Goal: Task Accomplishment & Management: Use online tool/utility

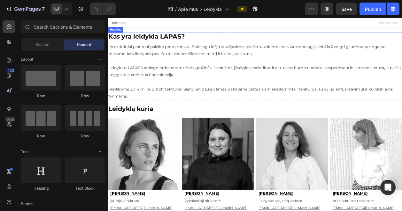
click at [140, 40] on strong "Kas yra leidykla LAPAS?" at bounding box center [158, 42] width 100 height 10
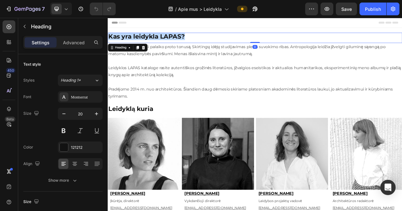
click at [140, 40] on strong "Kas yra leidykla LAPAS?" at bounding box center [158, 42] width 100 height 10
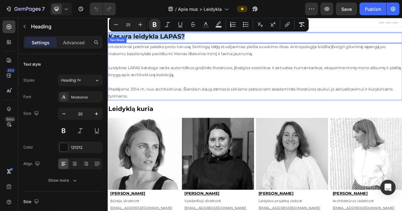
click at [160, 82] on p "Leidyklos LAPAS kataloge rasite autentiškos grožinės literatūros, įžvalgios ese…" at bounding box center [299, 88] width 382 height 19
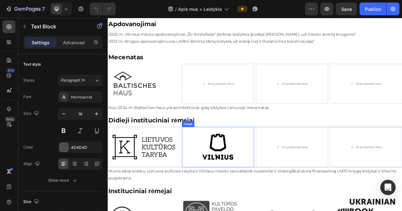
scroll to position [434, 0]
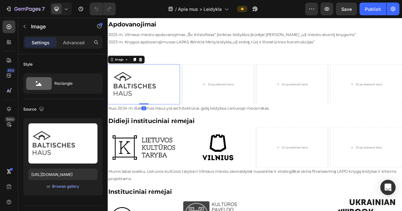
click at [153, 122] on img at bounding box center [155, 105] width 94 height 52
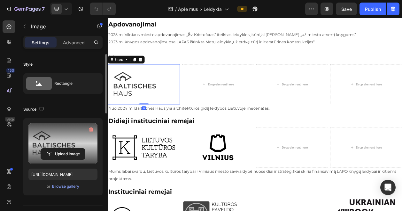
click at [63, 141] on label at bounding box center [62, 144] width 69 height 40
click at [63, 149] on input "file" at bounding box center [63, 154] width 44 height 11
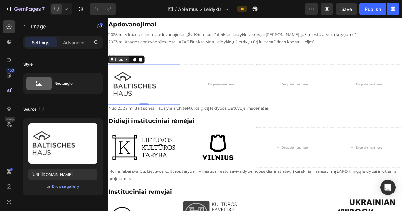
click at [123, 72] on div "Image" at bounding box center [123, 73] width 14 height 6
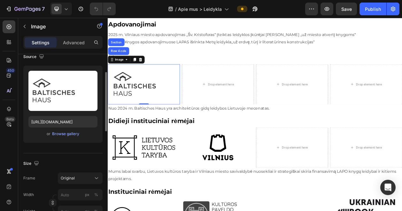
scroll to position [53, 0]
click at [63, 133] on div "Browse gallery" at bounding box center [65, 134] width 27 height 6
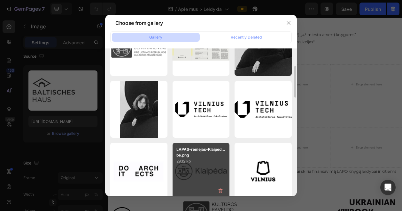
scroll to position [95, 0]
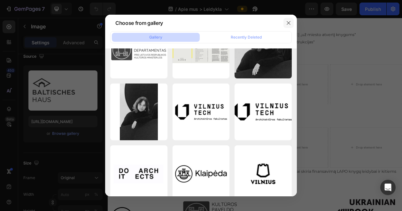
click at [288, 26] on icon "button" at bounding box center [288, 22] width 5 height 5
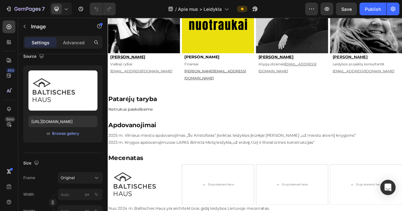
scroll to position [311, 0]
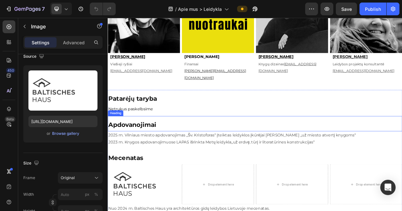
click at [130, 134] on span "Netrukus paskelbsime" at bounding box center [137, 137] width 58 height 6
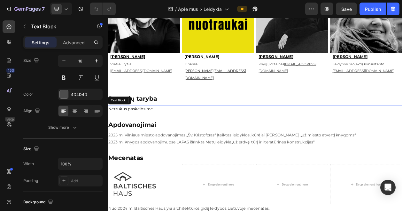
click at [146, 133] on p "Netrukus paskelbsime" at bounding box center [299, 137] width 382 height 9
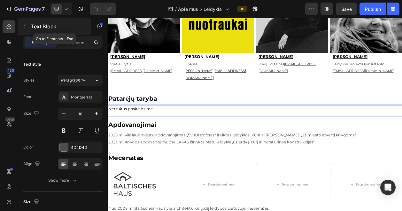
click at [24, 27] on icon "button" at bounding box center [24, 26] width 5 height 5
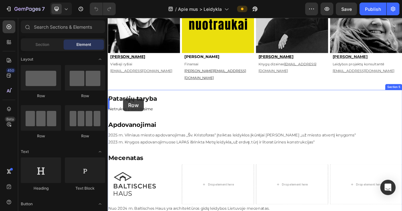
drag, startPoint x: 149, startPoint y: 98, endPoint x: 127, endPoint y: 124, distance: 33.6
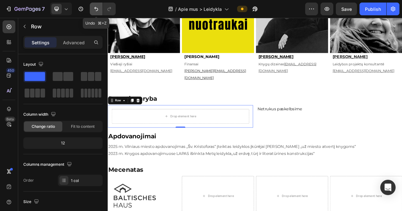
click at [93, 9] on icon "Undo/Redo" at bounding box center [96, 9] width 6 height 6
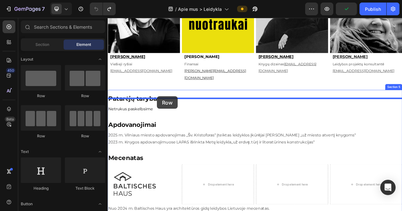
drag, startPoint x: 140, startPoint y: 97, endPoint x: 172, endPoint y: 120, distance: 39.2
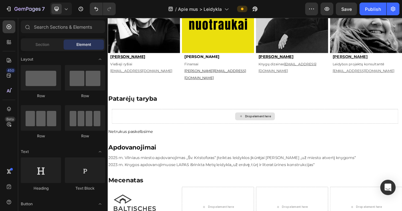
click at [290, 144] on div "Drop element here" at bounding box center [303, 146] width 34 height 5
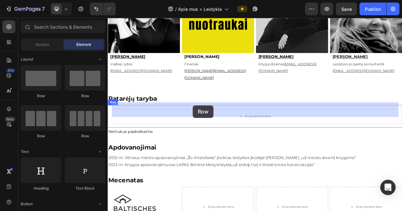
drag, startPoint x: 191, startPoint y: 101, endPoint x: 218, endPoint y: 132, distance: 41.9
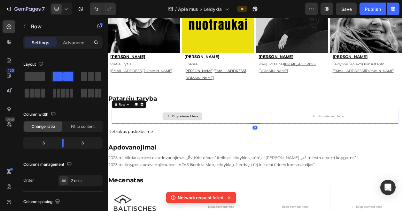
click at [199, 144] on div "Drop element here" at bounding box center [209, 146] width 34 height 5
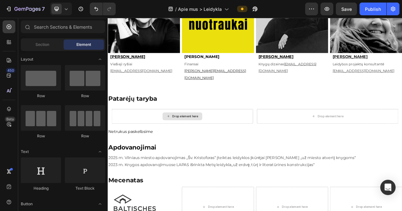
click at [199, 144] on div "Drop element here" at bounding box center [209, 146] width 34 height 5
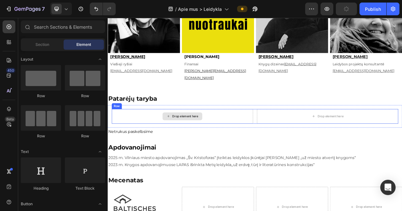
click at [188, 144] on icon at bounding box center [186, 146] width 5 height 5
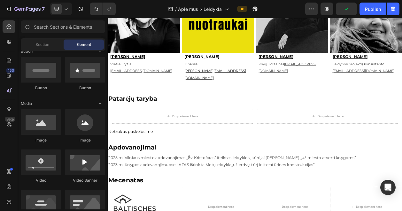
scroll to position [158, 0]
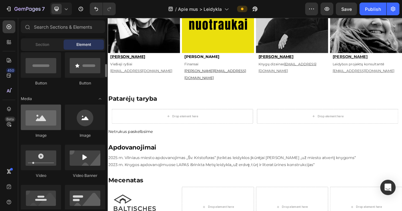
click at [42, 116] on div at bounding box center [41, 118] width 40 height 26
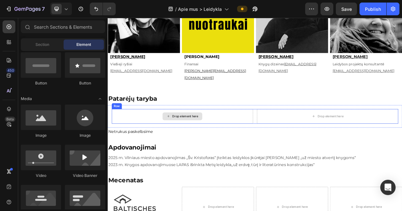
click at [194, 144] on div "Drop element here" at bounding box center [209, 146] width 34 height 5
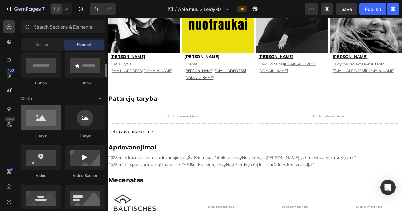
click at [46, 122] on div at bounding box center [41, 118] width 40 height 26
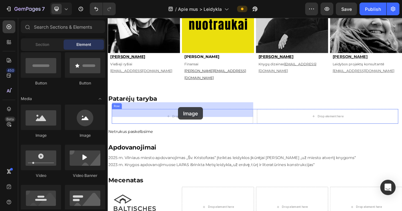
drag, startPoint x: 153, startPoint y: 140, endPoint x: 199, endPoint y: 134, distance: 46.0
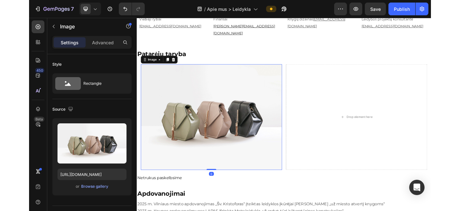
scroll to position [370, 0]
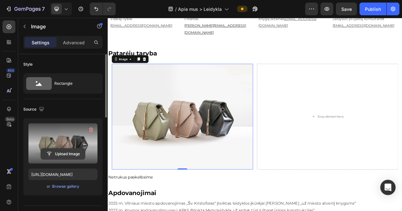
click at [61, 153] on input "file" at bounding box center [63, 154] width 44 height 11
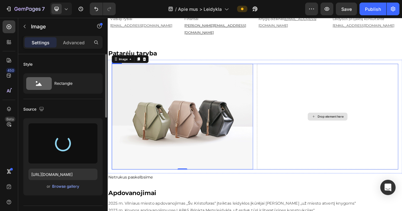
drag, startPoint x: 368, startPoint y: 152, endPoint x: 189, endPoint y: 118, distance: 182.7
click at [368, 152] on div "Drop element here" at bounding box center [394, 147] width 184 height 138
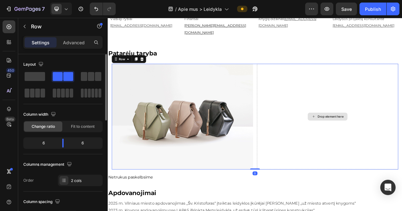
click at [349, 116] on div "Drop element here" at bounding box center [394, 147] width 184 height 138
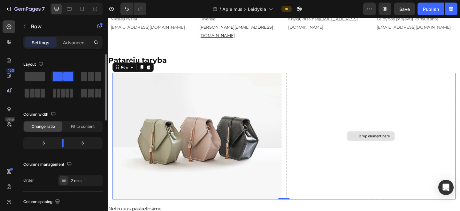
click at [372, 153] on div "Drop element here" at bounding box center [394, 147] width 184 height 138
click at [351, 155] on div "Drop element here" at bounding box center [394, 147] width 184 height 138
click at [345, 98] on div "Drop element here" at bounding box center [394, 147] width 184 height 138
click at [153, 70] on icon at bounding box center [152, 72] width 4 height 4
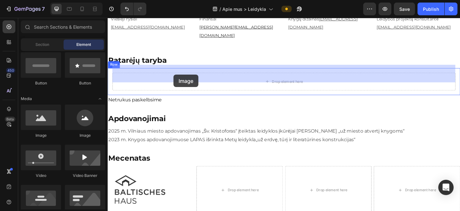
drag, startPoint x: 153, startPoint y: 137, endPoint x: 179, endPoint y: 80, distance: 62.2
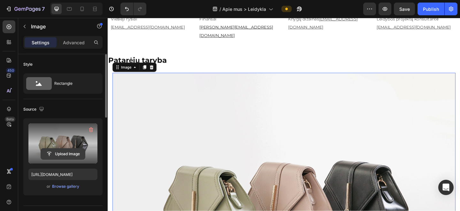
click at [65, 153] on input "file" at bounding box center [63, 154] width 44 height 11
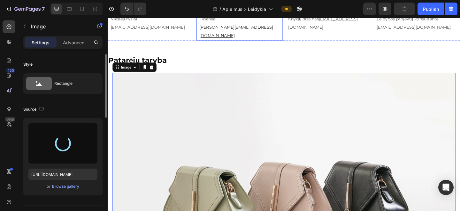
type input "[URL][DOMAIN_NAME]"
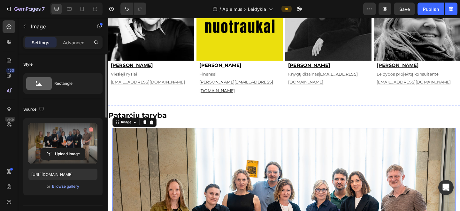
scroll to position [349, 0]
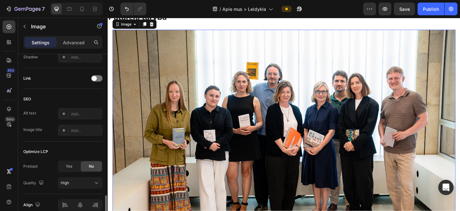
scroll to position [243, 0]
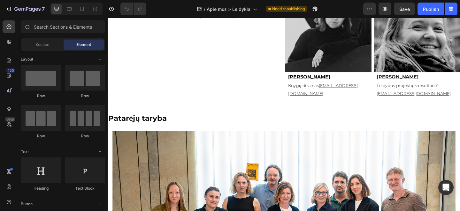
scroll to position [295, 0]
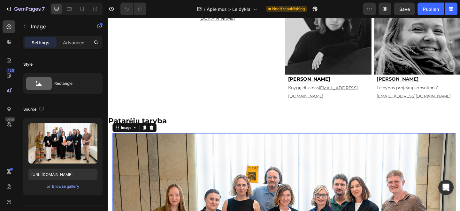
drag, startPoint x: 123, startPoint y: 171, endPoint x: 112, endPoint y: 169, distance: 11.0
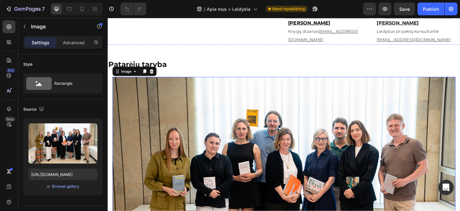
scroll to position [254, 0]
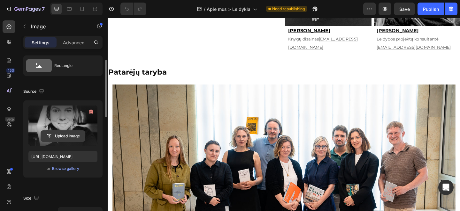
scroll to position [0, 0]
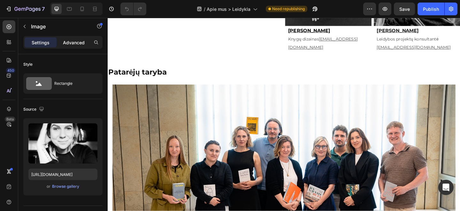
click at [77, 42] on p "Advanced" at bounding box center [74, 42] width 22 height 7
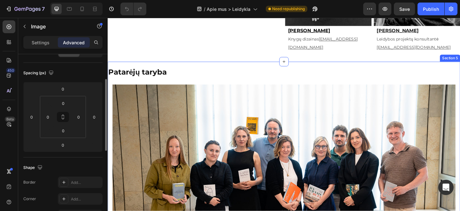
scroll to position [318, 0]
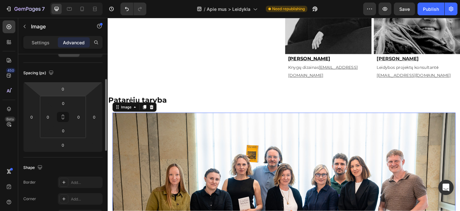
click at [75, 0] on html "7 Version history / Apie mus > Leidykla Need republishing Preview Save Publish …" at bounding box center [230, 0] width 460 height 0
click at [125, 119] on div "Image" at bounding box center [127, 115] width 27 height 8
click at [67, 72] on div "Spacing (px)" at bounding box center [62, 73] width 79 height 10
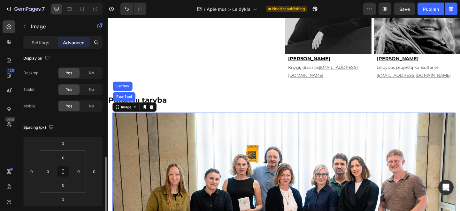
scroll to position [0, 0]
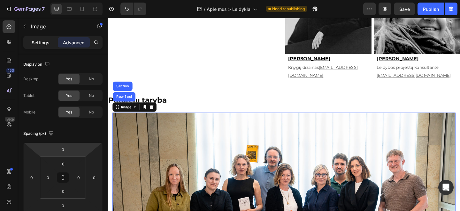
click at [45, 40] on p "Settings" at bounding box center [41, 42] width 18 height 7
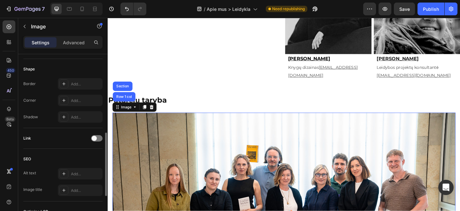
scroll to position [175, 0]
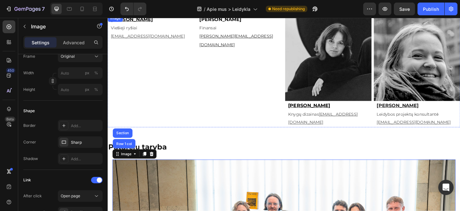
click at [178, 15] on img at bounding box center [155, 15] width 94 height 0
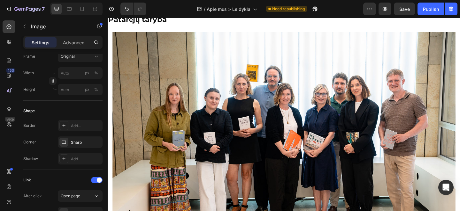
scroll to position [191, 0]
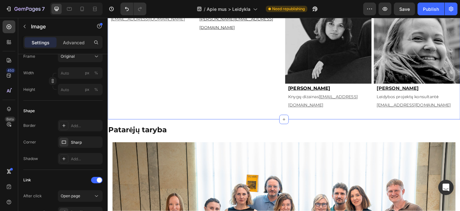
click at [202, 89] on div "Image 0 [PERSON_NAME] Viešieji ryšiai [EMAIL_ADDRESS][DOMAIN_NAME] Text Block I…" at bounding box center [299, 58] width 383 height 139
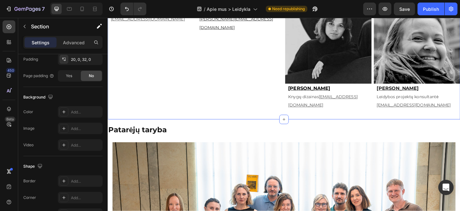
scroll to position [0, 0]
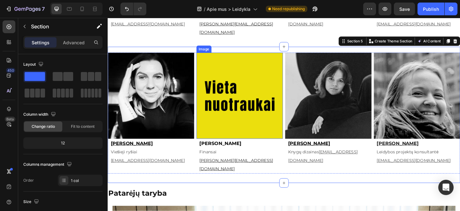
scroll to position [375, 0]
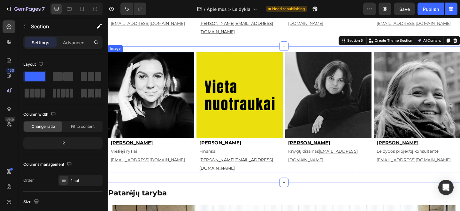
click at [173, 106] on img at bounding box center [155, 102] width 94 height 94
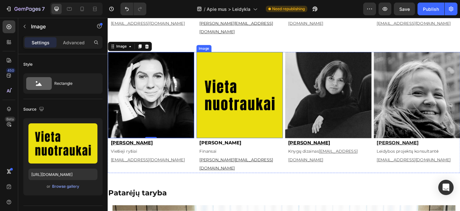
click at [239, 82] on img at bounding box center [251, 102] width 94 height 94
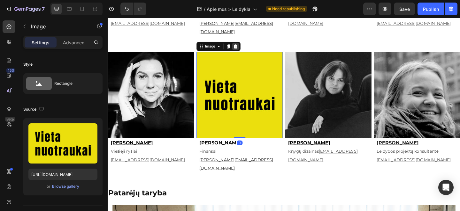
click at [247, 47] on icon at bounding box center [247, 49] width 4 height 4
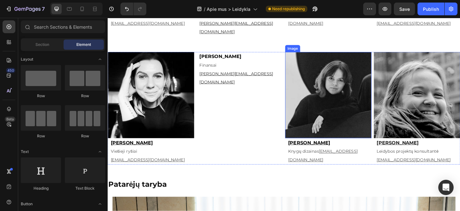
click at [327, 85] on img at bounding box center [347, 102] width 94 height 94
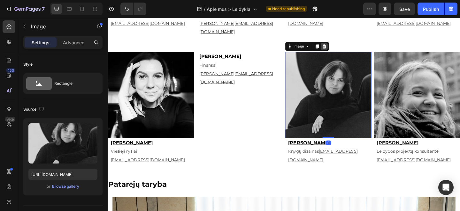
click at [344, 47] on icon at bounding box center [343, 49] width 4 height 4
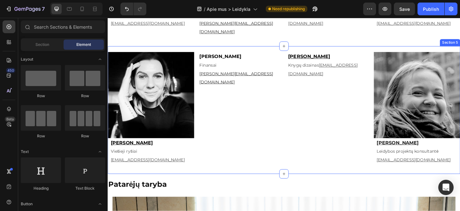
click at [430, 93] on img at bounding box center [444, 102] width 94 height 94
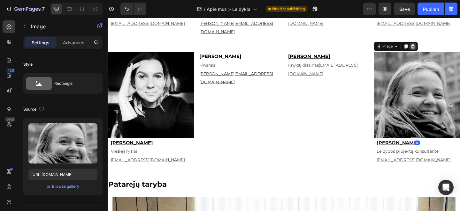
click at [441, 45] on div at bounding box center [440, 49] width 8 height 8
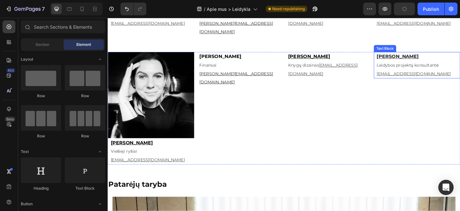
click at [436, 65] on p "Leidybos projektų konsultantė" at bounding box center [445, 69] width 90 height 9
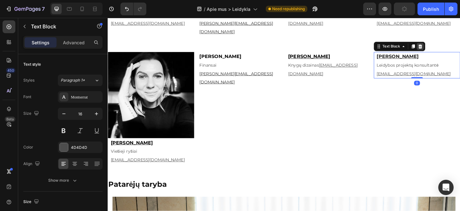
click at [449, 47] on icon at bounding box center [447, 49] width 4 height 4
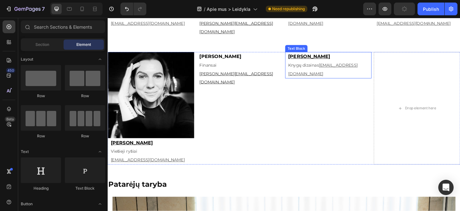
click at [351, 65] on p "Knygų dizainas [EMAIL_ADDRESS][DOMAIN_NAME]" at bounding box center [349, 74] width 90 height 19
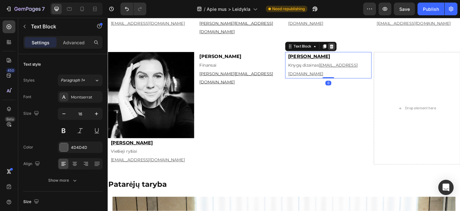
click at [352, 47] on icon at bounding box center [351, 49] width 4 height 4
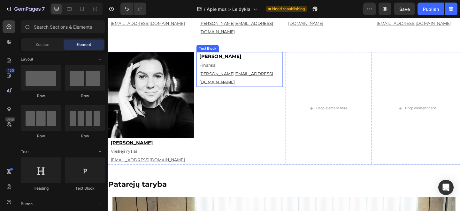
click at [232, 65] on p "Finansai" at bounding box center [252, 69] width 90 height 9
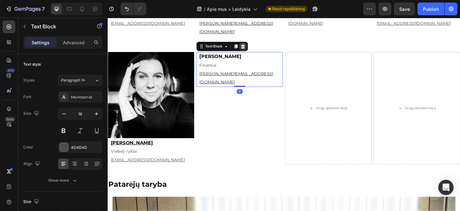
click at [257, 47] on icon at bounding box center [254, 49] width 5 height 5
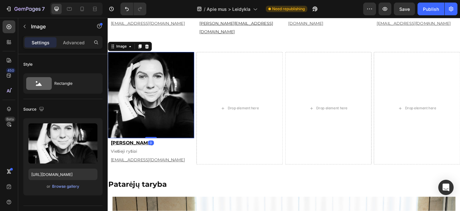
click at [193, 96] on img at bounding box center [155, 102] width 94 height 94
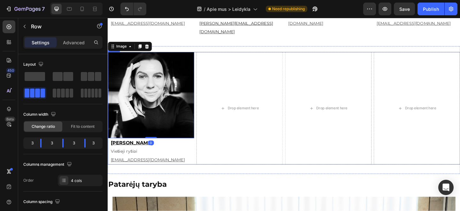
click at [201, 95] on div "Image 0 [PERSON_NAME] Viešieji ryšiai [EMAIL_ADDRESS][DOMAIN_NAME] Text Block D…" at bounding box center [299, 116] width 383 height 123
click at [201, 109] on div "Image [PERSON_NAME] Viešieji ryšiai [EMAIL_ADDRESS][DOMAIN_NAME] Text Block Dro…" at bounding box center [299, 116] width 383 height 123
click at [182, 110] on img at bounding box center [155, 102] width 94 height 94
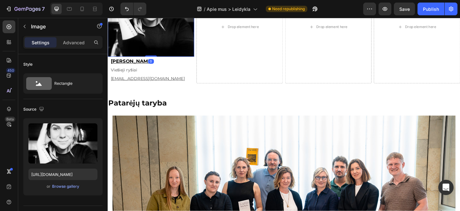
scroll to position [456, 0]
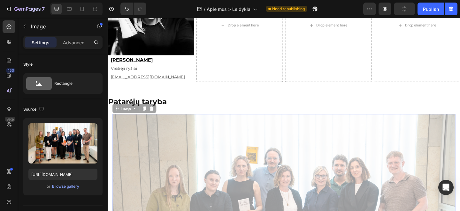
drag, startPoint x: 113, startPoint y: 161, endPoint x: 94, endPoint y: 161, distance: 19.5
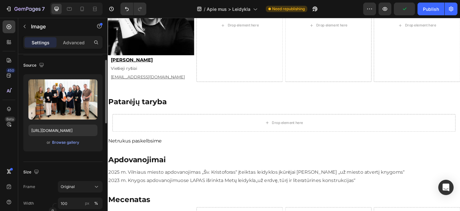
scroll to position [46, 0]
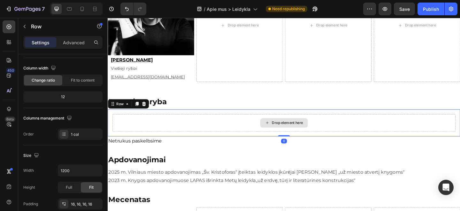
click at [158, 131] on div "Drop element here" at bounding box center [299, 132] width 373 height 19
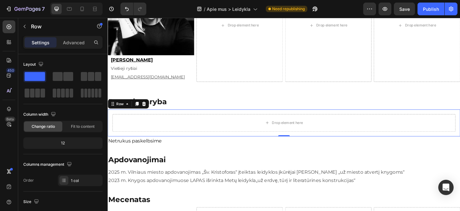
click at [111, 146] on div "Drop element here Row 0" at bounding box center [299, 132] width 383 height 29
click at [111, 121] on div "Drop element here Row 0" at bounding box center [299, 132] width 383 height 29
click at [148, 110] on icon at bounding box center [147, 111] width 4 height 4
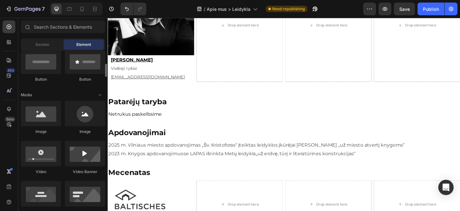
scroll to position [161, 0]
drag, startPoint x: 146, startPoint y: 137, endPoint x: 135, endPoint y: 126, distance: 16.0
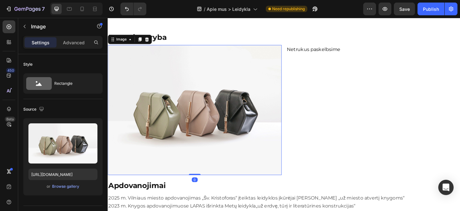
scroll to position [528, 0]
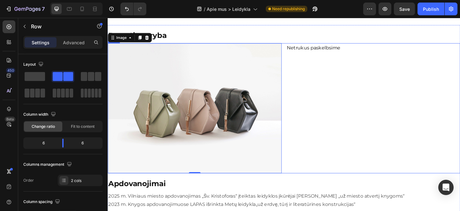
click at [388, 100] on div "Netrukus paskelbsime Text Block" at bounding box center [396, 117] width 189 height 142
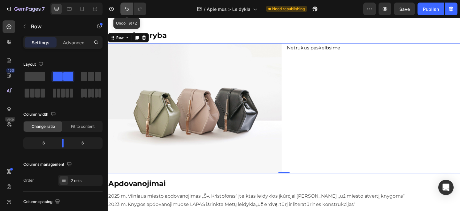
click at [126, 9] on icon "Undo/Redo" at bounding box center [127, 9] width 6 height 6
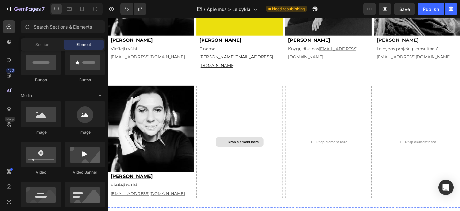
scroll to position [332, 0]
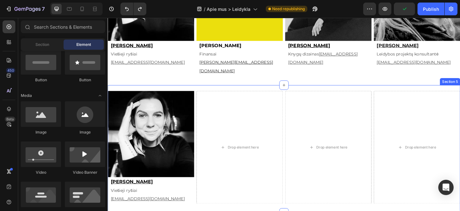
click at [201, 91] on div "Image [PERSON_NAME] Viešieji ryšiai [EMAIL_ADDRESS][DOMAIN_NAME] Text Block Dro…" at bounding box center [299, 160] width 383 height 139
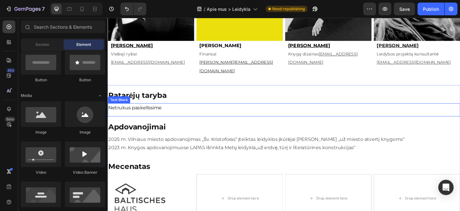
scroll to position [361, 0]
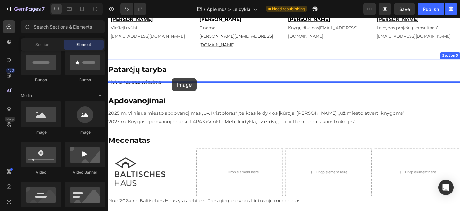
drag, startPoint x: 151, startPoint y: 132, endPoint x: 178, endPoint y: 84, distance: 54.3
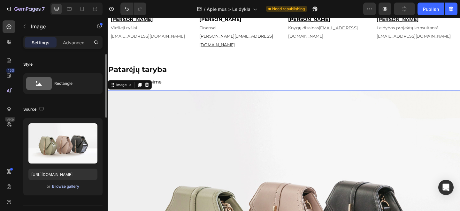
click at [60, 184] on div "Browse gallery" at bounding box center [65, 187] width 27 height 6
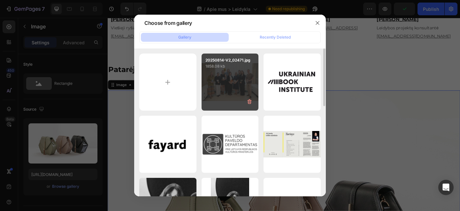
click at [231, 78] on div "20250814-V2_02471.jpg 1858.08 kb" at bounding box center [229, 82] width 57 height 57
type input "[URL][DOMAIN_NAME]"
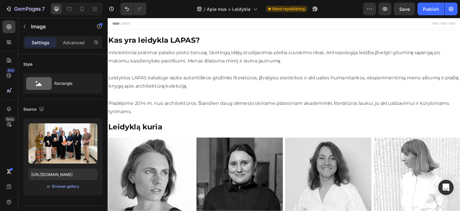
scroll to position [3, 0]
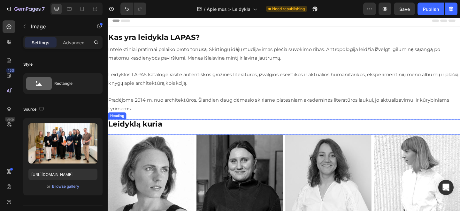
click at [125, 133] on span "Leidyklą kuria" at bounding box center [137, 134] width 58 height 10
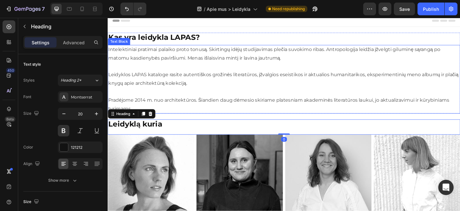
click at [146, 106] on p "Pradėjome 2014 m. nuo architektūros. Šiandien daug dėmesio skiriame platesniam …" at bounding box center [299, 112] width 382 height 19
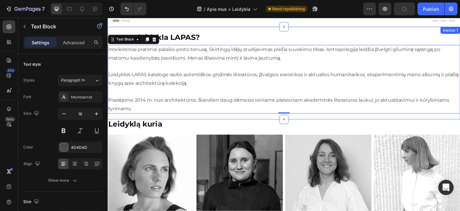
click at [161, 127] on div "Kas yra leidykla LAPAS? Heading Intelektiniai pratimai palaiko proto tonusą. Sk…" at bounding box center [299, 78] width 383 height 101
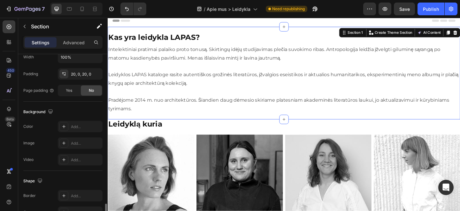
scroll to position [95, 0]
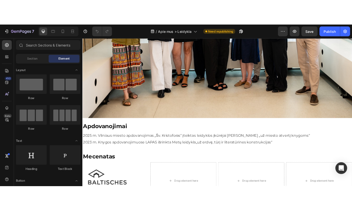
scroll to position [573, 0]
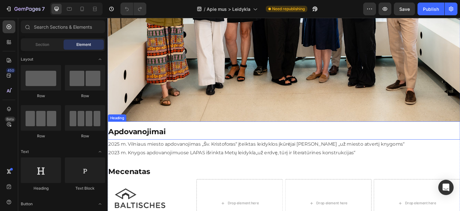
click at [146, 143] on span "Apdovanojimai" at bounding box center [139, 142] width 63 height 10
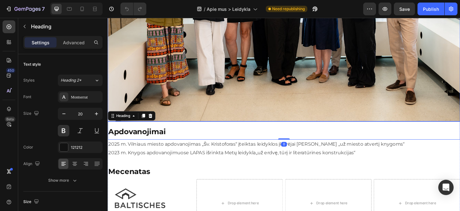
click at [297, 120] on img at bounding box center [299, 2] width 383 height 255
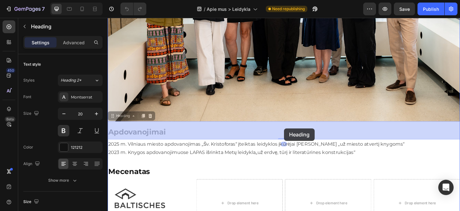
drag, startPoint x: 300, startPoint y: 132, endPoint x: 300, endPoint y: 138, distance: 6.7
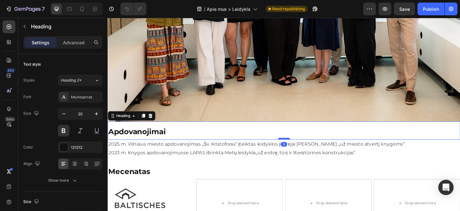
click at [300, 149] on div at bounding box center [299, 150] width 13 height 2
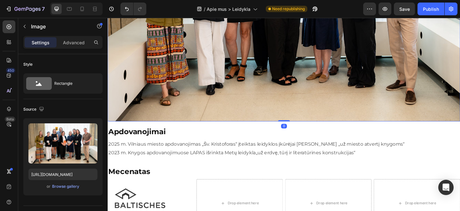
click at [301, 122] on img at bounding box center [299, 2] width 383 height 255
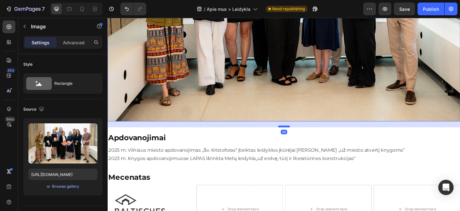
drag, startPoint x: 300, startPoint y: 129, endPoint x: 300, endPoint y: 136, distance: 6.4
click at [300, 136] on div at bounding box center [299, 136] width 13 height 2
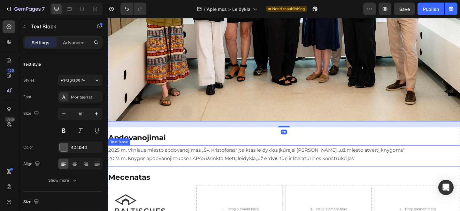
click at [285, 172] on span "už erdvę, tūrį ir literatūrines konstrukcijas" at bounding box center [322, 171] width 104 height 6
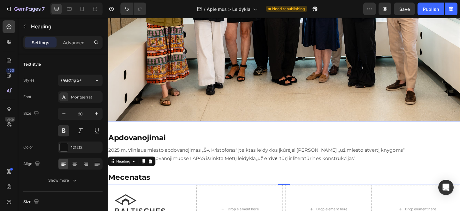
click at [283, 126] on img at bounding box center [299, 2] width 383 height 255
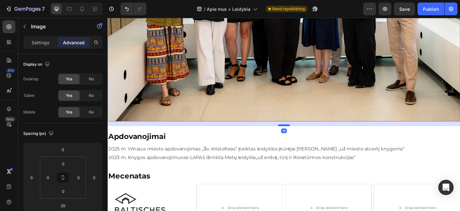
click at [301, 135] on div at bounding box center [299, 135] width 13 height 2
type input "16"
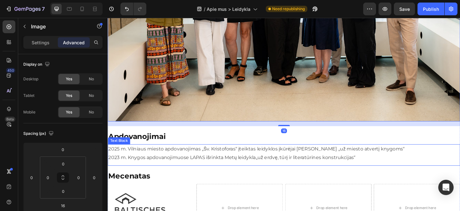
click at [266, 166] on p "2023 m. Knygos apdovanojimuose LAPAS išrinkta Metų leidykla „ už erdvę, tūrį ir…" at bounding box center [299, 170] width 382 height 9
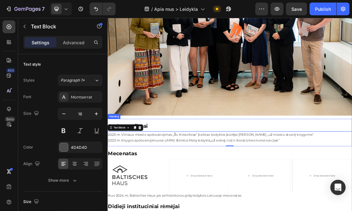
scroll to position [329, 0]
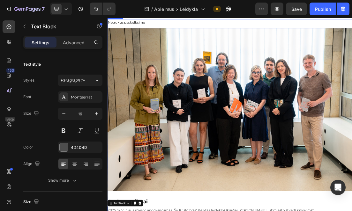
click at [139, 28] on span "Netrukus paskelbsime" at bounding box center [137, 25] width 58 height 6
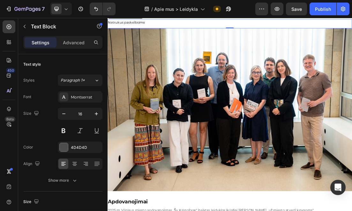
click at [139, 28] on span "Netrukus paskelbsime" at bounding box center [137, 25] width 58 height 6
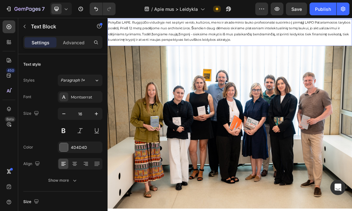
click at [148, 56] on span "Pokyčiai LAPE. Rugpjūčio vidudryje net septyni verslo, kultūros, meno ir akadem…" at bounding box center [298, 39] width 380 height 34
click at [190, 56] on span "Pokyčiai LAPE. Rugpjūčio vidudryje net septyni verslo, kultūros, meno ir akadem…" at bounding box center [298, 39] width 380 height 34
click at [197, 56] on span "Pokyčiai LAPE. Rugpjūčio vidudryje net septyni verslo, kultūros, meno ir akadem…" at bounding box center [298, 39] width 380 height 34
click at [148, 56] on span "Pokyčiai LAPE. Rugpjūčio vidudryje net septyni verslo, kultūros, meno ir akadem…" at bounding box center [298, 39] width 380 height 34
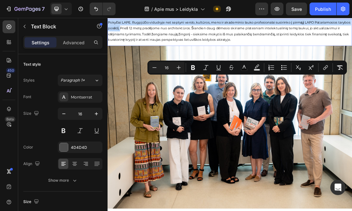
drag, startPoint x: 148, startPoint y: 121, endPoint x: 107, endPoint y: 110, distance: 43.2
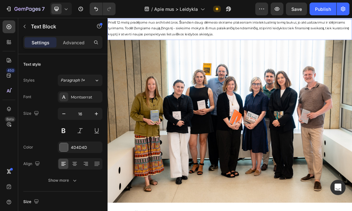
click at [146, 47] on span "Prieš 12 metų pradėjome nuo architektūros. Šiandien daug dėmesio skiriame plate…" at bounding box center [297, 34] width 378 height 25
click at [94, 11] on icon "Undo/Redo" at bounding box center [96, 9] width 6 height 6
click at [99, 12] on icon "Undo/Redo" at bounding box center [96, 9] width 6 height 6
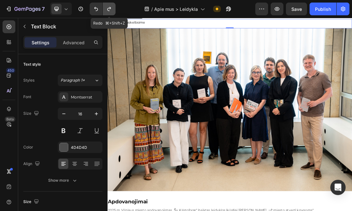
click at [114, 11] on button "Undo/Redo" at bounding box center [109, 9] width 13 height 13
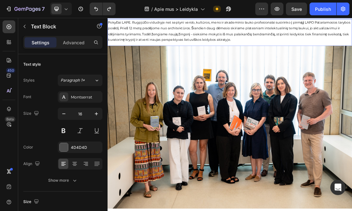
click at [150, 56] on span "Pokyčiai LAPE. Rugpjūčio vidudryje net septyni verslo, kultūros, meno ir akadem…" at bounding box center [298, 39] width 380 height 34
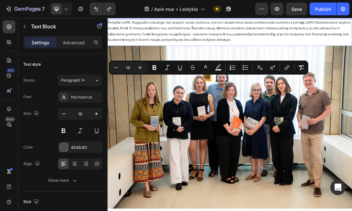
click at [171, 56] on span "Pokyčiai LAPE. Rugpjūčio vidudryje net septyni verslo, kultūros, meno ir akadem…" at bounding box center [298, 39] width 380 height 34
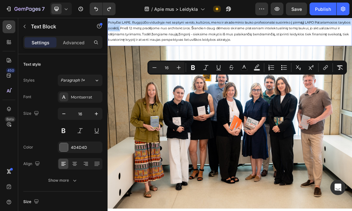
drag, startPoint x: 148, startPoint y: 120, endPoint x: 107, endPoint y: 110, distance: 42.0
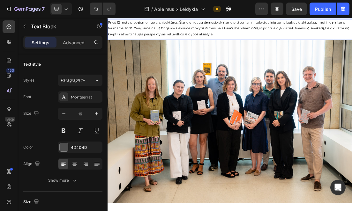
click at [155, 47] on span "Prieš 12 metų pradėjome nuo architektūros. Šiandien daug dėmesio skiriame plate…" at bounding box center [297, 34] width 378 height 25
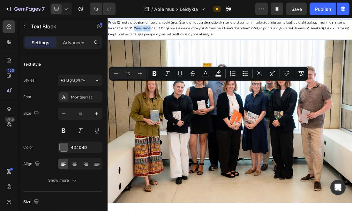
click at [152, 47] on span "Prieš 12 metų pradėjome nuo architektūros. Šiandien daug dėmesio skiriame plate…" at bounding box center [297, 34] width 378 height 25
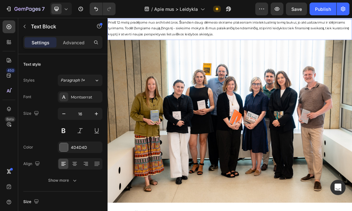
click at [287, 48] on p "Prieš 12 metų pradėjome nuo architektūros. Šiandien daug dėmesio skiriame plate…" at bounding box center [299, 34] width 382 height 27
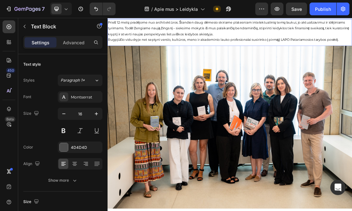
click at [129, 56] on span "Rugpjūčio vidudryje net septyni verslo, kultūros, meno ir akademinio lauko prof…" at bounding box center [288, 52] width 361 height 6
click at [117, 56] on span "Rugpjūčio vidudryje net septyni verslo, kultūros, meno ir akademinio lauko prof…" at bounding box center [288, 52] width 361 height 6
click at [186, 57] on p "2025 m. rugpjūčio vidudryje net septyni verslo, kultūros, meno ir akademinio la…" at bounding box center [299, 52] width 382 height 9
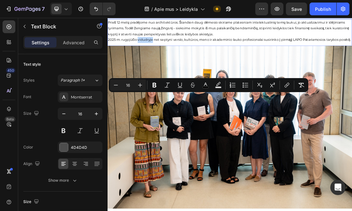
drag, startPoint x: 178, startPoint y: 139, endPoint x: 156, endPoint y: 139, distance: 22.0
click at [156, 56] on span "2025 m. rugpjūčio vidudryje net septyni verslo, kultūros, meno ir akademinio la…" at bounding box center [298, 52] width 380 height 6
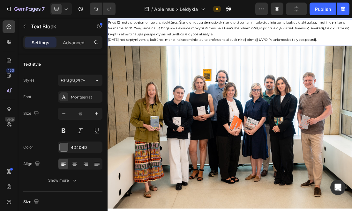
click at [435, 56] on span "2025 m. rugpjūčio 14 d. net septyni verslo, kultūros, meno ir akademinio lauko …" at bounding box center [271, 52] width 327 height 6
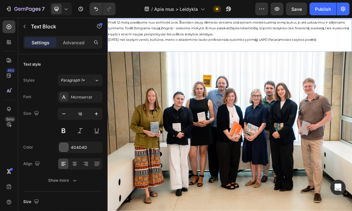
scroll to position [336, 0]
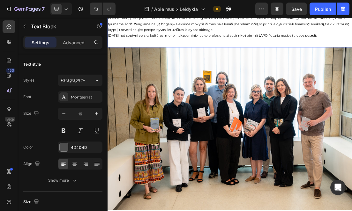
click at [418, 60] on p "Rich Text Editor. Editing area: main" at bounding box center [299, 55] width 382 height 9
click at [459, 51] on p "2025 m. rugpjūčio 14 d. net septyni verslo, kultūros, meno ir akademinio lauko …" at bounding box center [299, 46] width 382 height 9
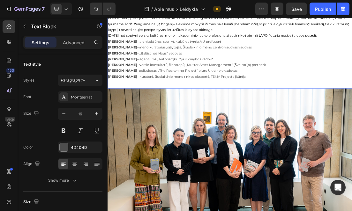
click at [176, 125] on p "Rich Text Editor. Editing area: main" at bounding box center [299, 119] width 382 height 9
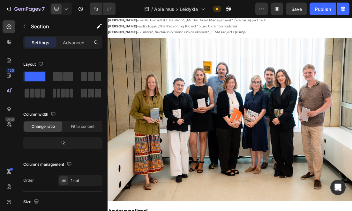
scroll to position [377, 0]
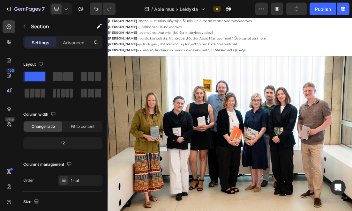
click at [154, 74] on p "Justė Jonutytė – kuratorė, šiuolaikinio meno rinkos ekspertė, TEMA Projects įkū…" at bounding box center [299, 69] width 382 height 9
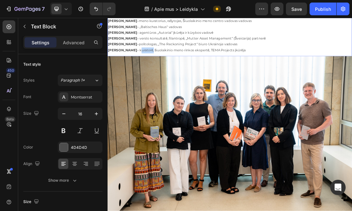
click at [154, 74] on p "Justė Jonutytė – kuratorė, šiuolaikinio meno rinkos ekspertė, TEMA Projects įkū…" at bounding box center [299, 69] width 382 height 9
click at [142, 19] on p "Marija Drėmaitė – architektūros istorikė, kultūros tyrėja, VU profesorė" at bounding box center [299, 13] width 382 height 9
click at [292, 19] on p "Marija Drėmaitė – architektūros istorikė, kultūros tyrėja, VU profesorė" at bounding box center [299, 13] width 382 height 9
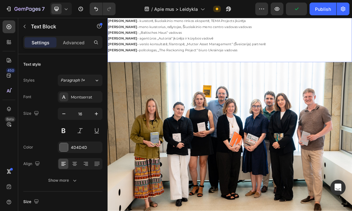
click at [178, 74] on p "Maksimas Milta – ​ politologas, „The Reckoning Project“ biuro Ukrainoje vadovas" at bounding box center [299, 69] width 382 height 9
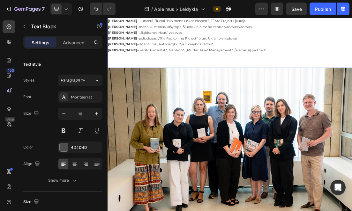
click at [154, 72] on strong "Simona Kanapeckaitė" at bounding box center [131, 69] width 46 height 6
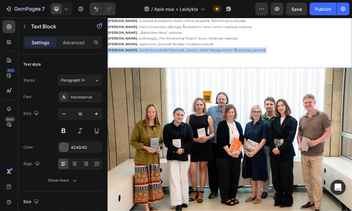
click at [154, 72] on strong "Simona Kanapeckaitė" at bounding box center [131, 69] width 46 height 6
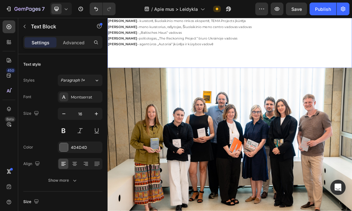
click at [256, 37] on p "Valentinas Klimašauskas – ​ meno kuratorius, rašytojas, Šiuolaikinio meno centr…" at bounding box center [299, 32] width 382 height 9
click at [357, 37] on p "Valentinas Klimašauskas – ​ meno kuratorius, rašytojas, Šiuolaikinio meno centr…" at bounding box center [299, 32] width 382 height 9
click at [324, 28] on p "Justė Jonutytė – kuratorė, šiuolaikinio meno rinkos ekspertė, TEMA Projects įkū…" at bounding box center [299, 23] width 382 height 9
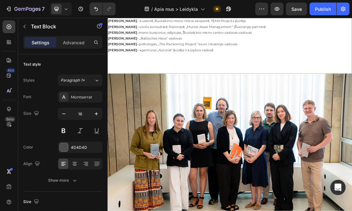
click at [201, 83] on p "Rich Text Editor. Editing area: main" at bounding box center [299, 78] width 382 height 9
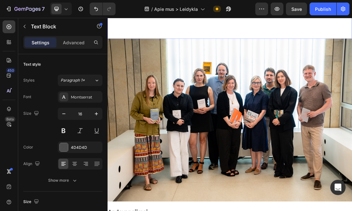
scroll to position [351, 0]
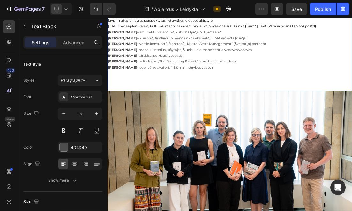
click at [126, 119] on p "Rich Text Editor. Editing area: main" at bounding box center [299, 114] width 382 height 9
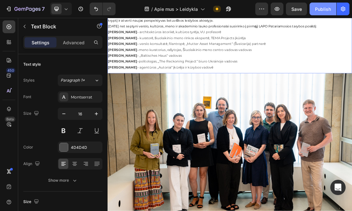
click at [321, 11] on div "Publish" at bounding box center [323, 9] width 16 height 7
